Goal: Information Seeking & Learning: Learn about a topic

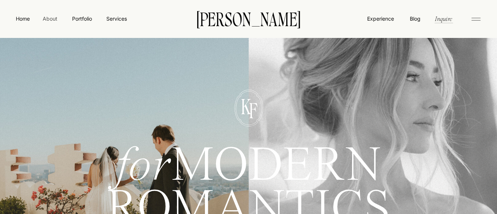
click at [52, 18] on nav "About" at bounding box center [50, 18] width 17 height 7
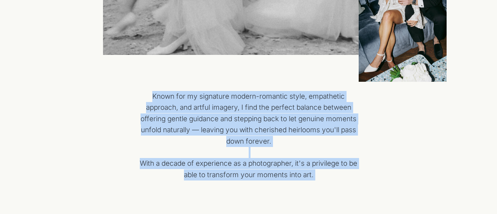
scroll to position [370, 0]
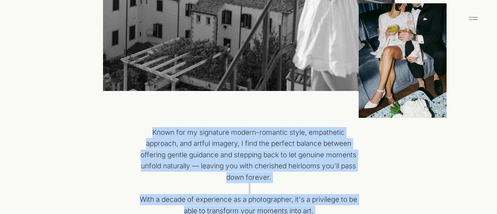
drag, startPoint x: 221, startPoint y: 134, endPoint x: 153, endPoint y: 134, distance: 68.1
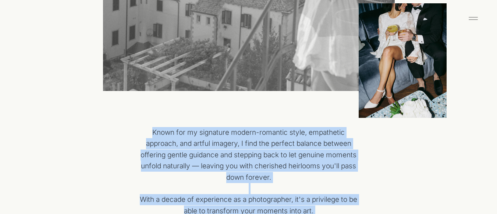
copy div "Known for my signature modern-romantic style, empathetic approach, and artful i…"
